Goal: Ask a question

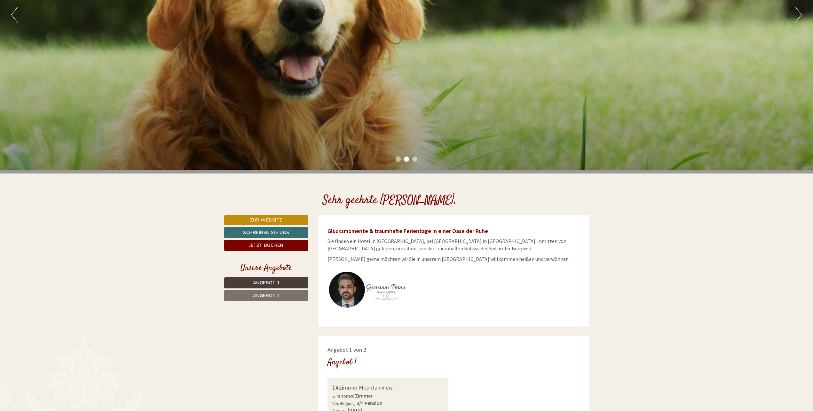
scroll to position [32, 0]
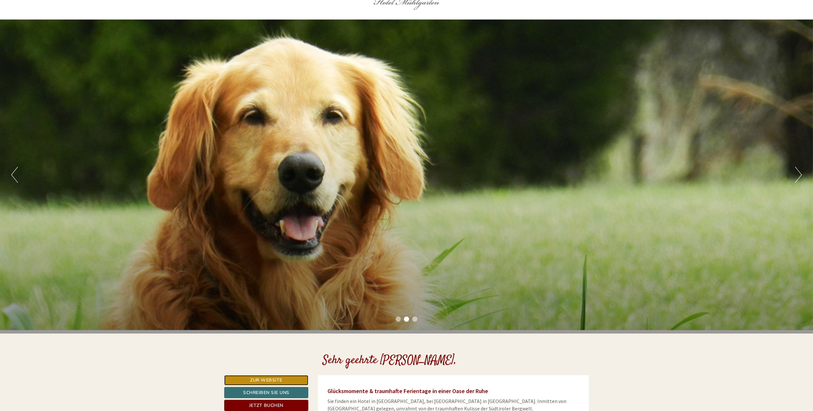
click at [260, 380] on link "Zur Website" at bounding box center [266, 380] width 84 height 10
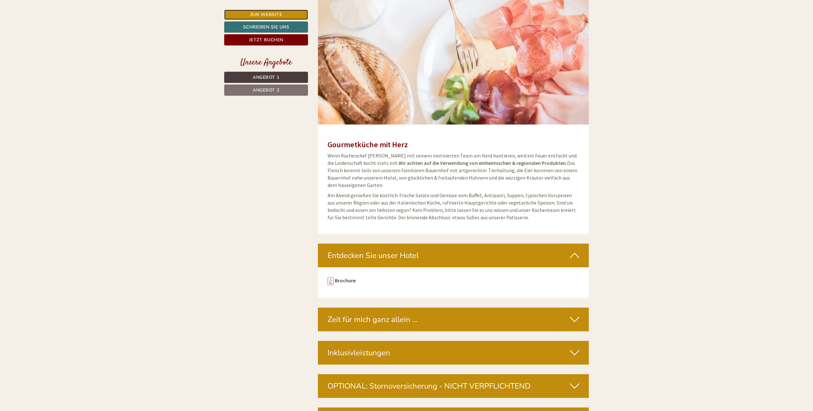
scroll to position [2143, 0]
click at [570, 310] on div "Zeit für mich ganz allein …" at bounding box center [453, 319] width 271 height 24
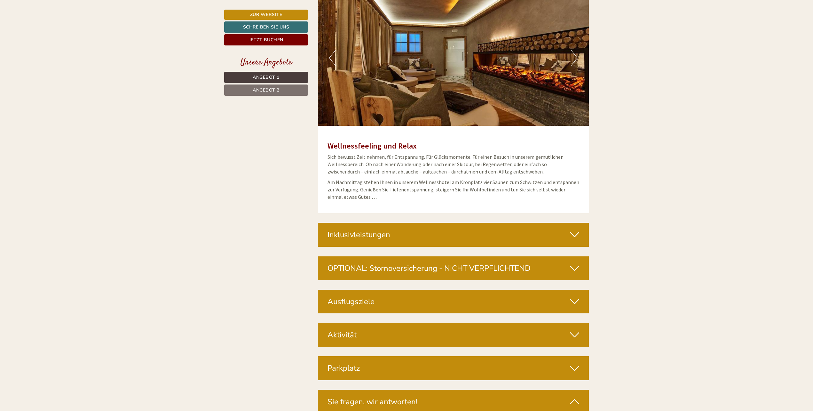
scroll to position [2494, 0]
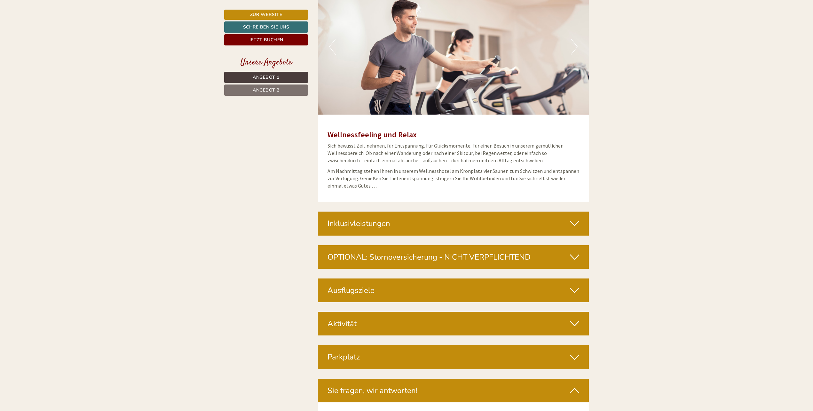
click at [533, 287] on div "Ausflugsziele" at bounding box center [453, 290] width 271 height 24
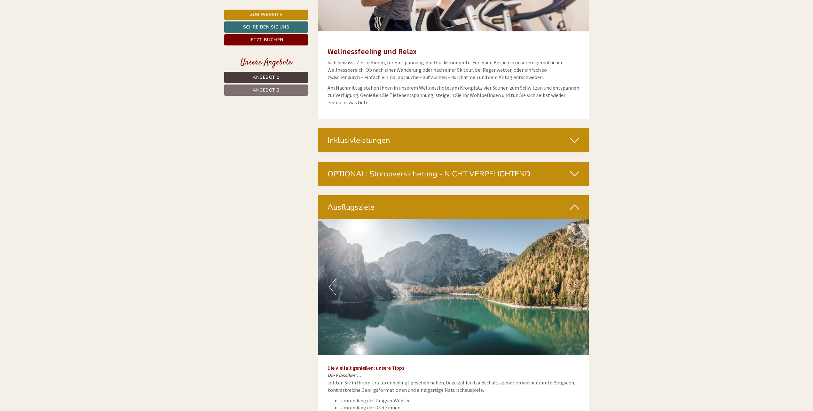
scroll to position [2622, 0]
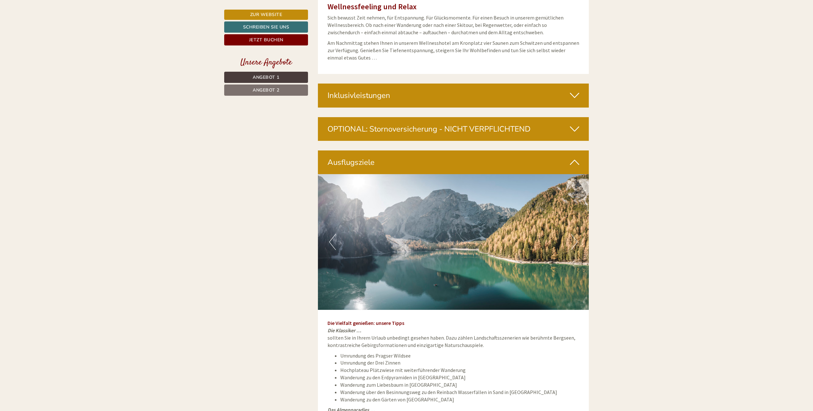
drag, startPoint x: 571, startPoint y: 233, endPoint x: 526, endPoint y: 247, distance: 47.4
click at [526, 247] on div "Previous Next" at bounding box center [453, 242] width 271 height 136
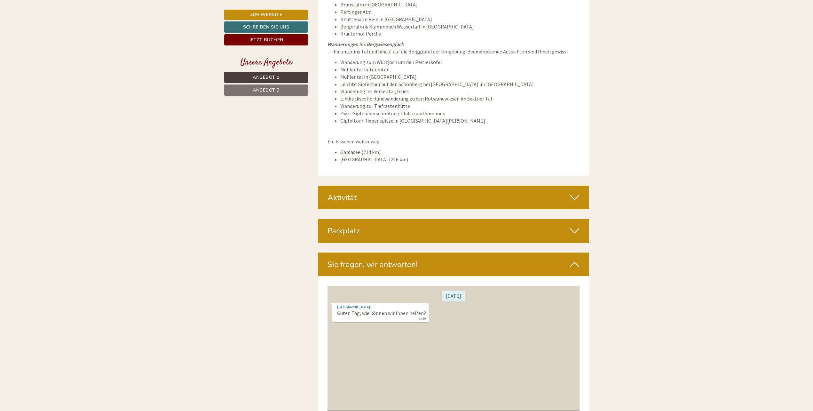
scroll to position [3134, 0]
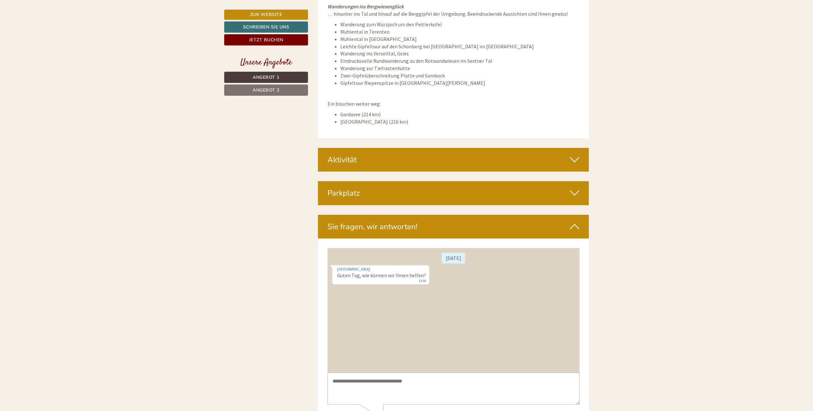
click at [407, 382] on textarea at bounding box center [453, 388] width 252 height 32
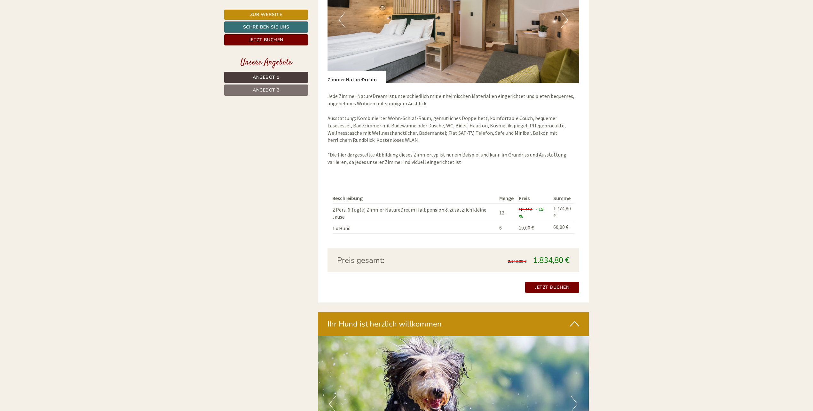
scroll to position [1023, 0]
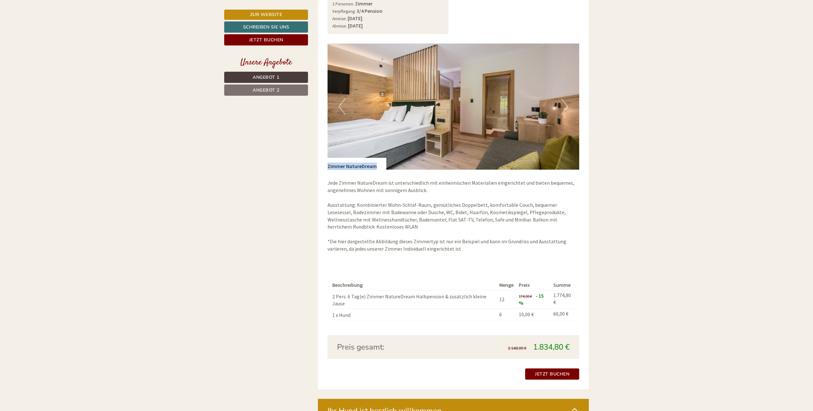
drag, startPoint x: 375, startPoint y: 168, endPoint x: 327, endPoint y: 164, distance: 48.5
click at [327, 164] on div "Zimmer NatureDream" at bounding box center [356, 164] width 59 height 12
copy div "Zimmer NatureDream"
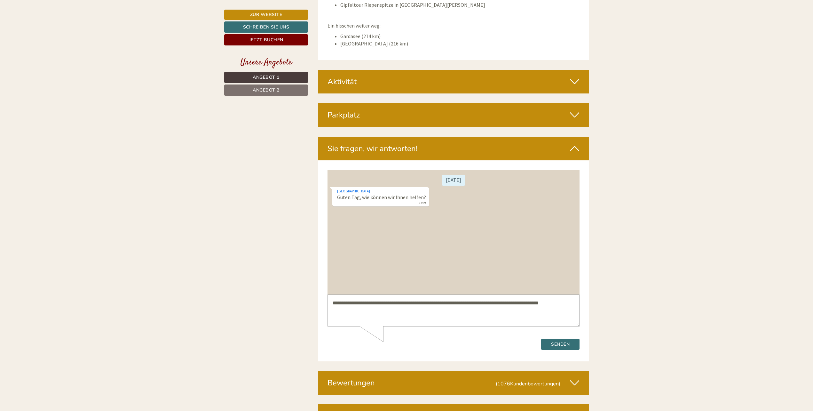
scroll to position [3230, 0]
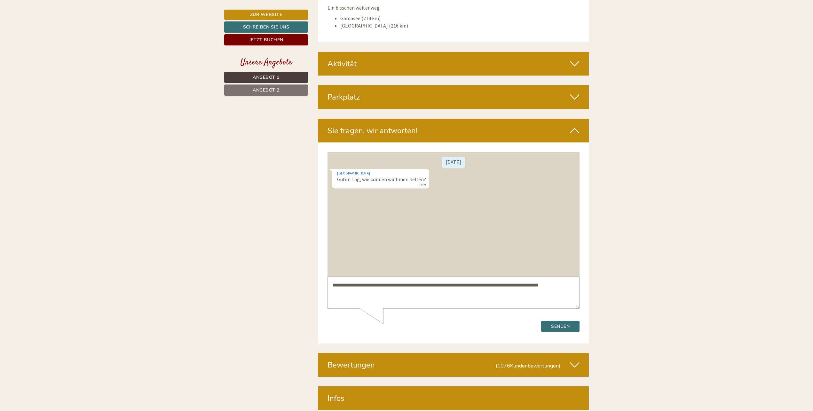
drag, startPoint x: 563, startPoint y: 282, endPoint x: 575, endPoint y: 289, distance: 14.4
click at [563, 282] on textarea "**********" at bounding box center [453, 292] width 252 height 32
paste textarea "**********"
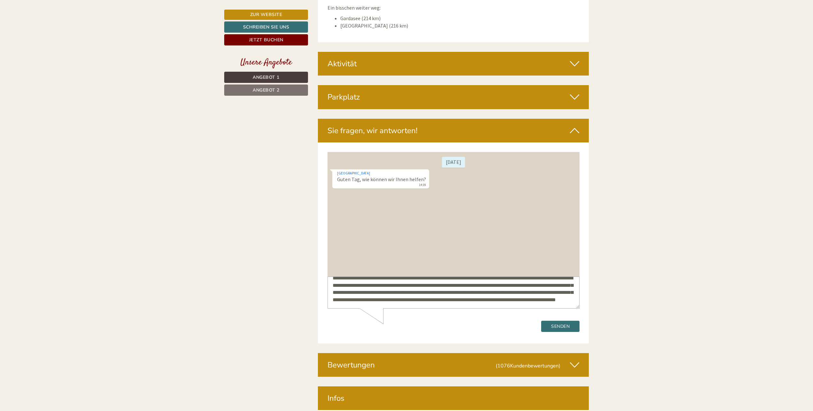
scroll to position [17, 0]
type textarea "**********"
click at [551, 327] on button "Senden" at bounding box center [560, 325] width 38 height 11
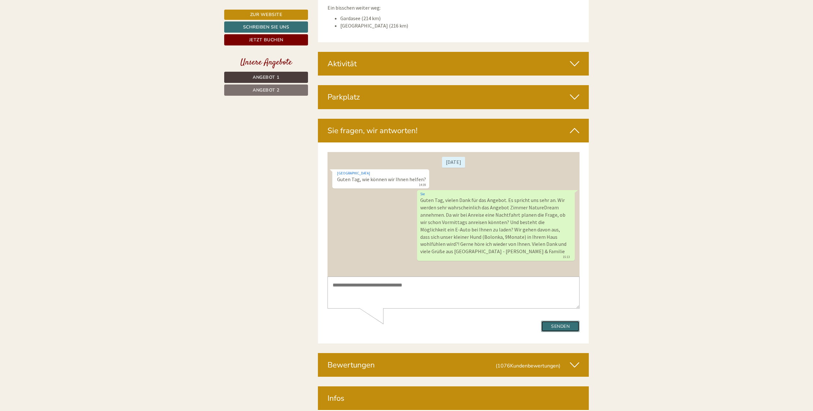
scroll to position [0, 0]
click at [579, 91] on icon at bounding box center [574, 96] width 9 height 11
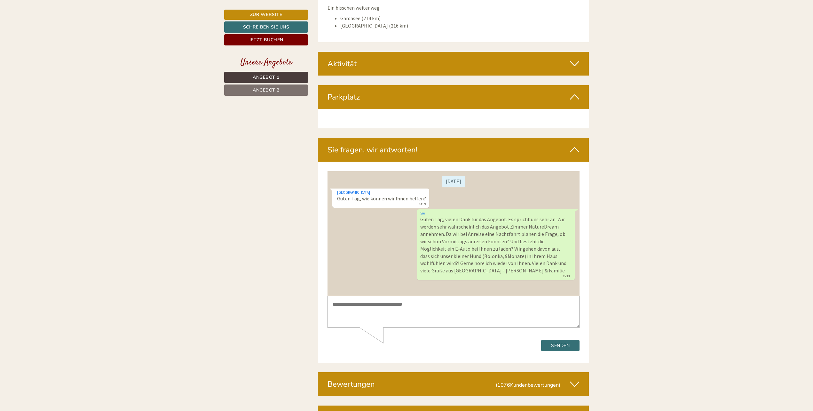
click at [574, 92] on icon at bounding box center [574, 96] width 9 height 11
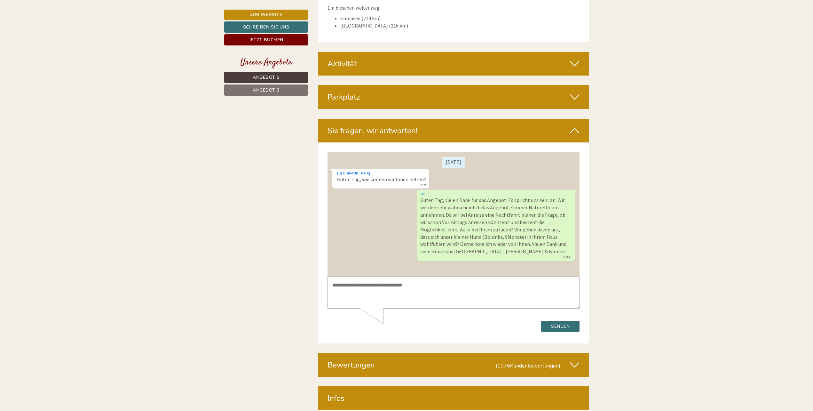
click at [574, 92] on icon at bounding box center [574, 96] width 9 height 11
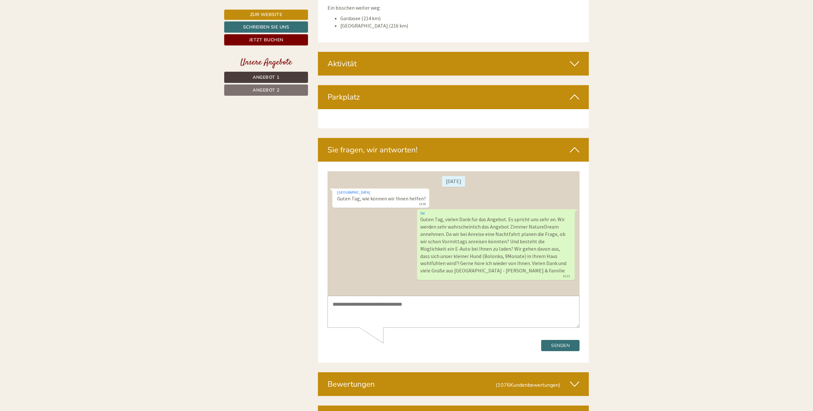
click at [574, 92] on icon at bounding box center [574, 96] width 9 height 11
